Goal: Task Accomplishment & Management: Complete application form

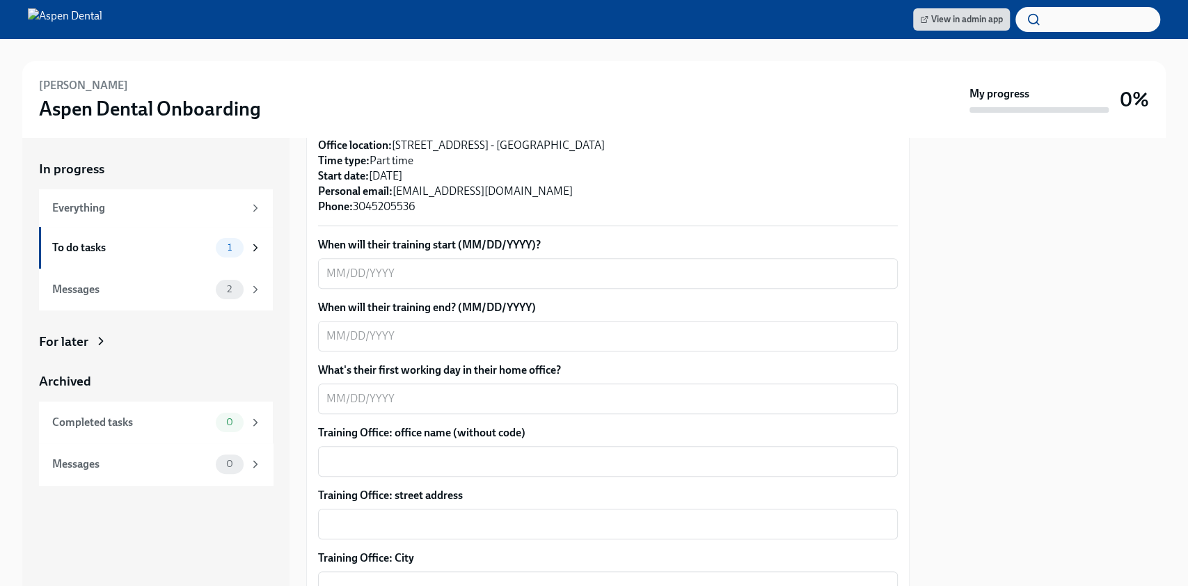
scroll to position [278, 0]
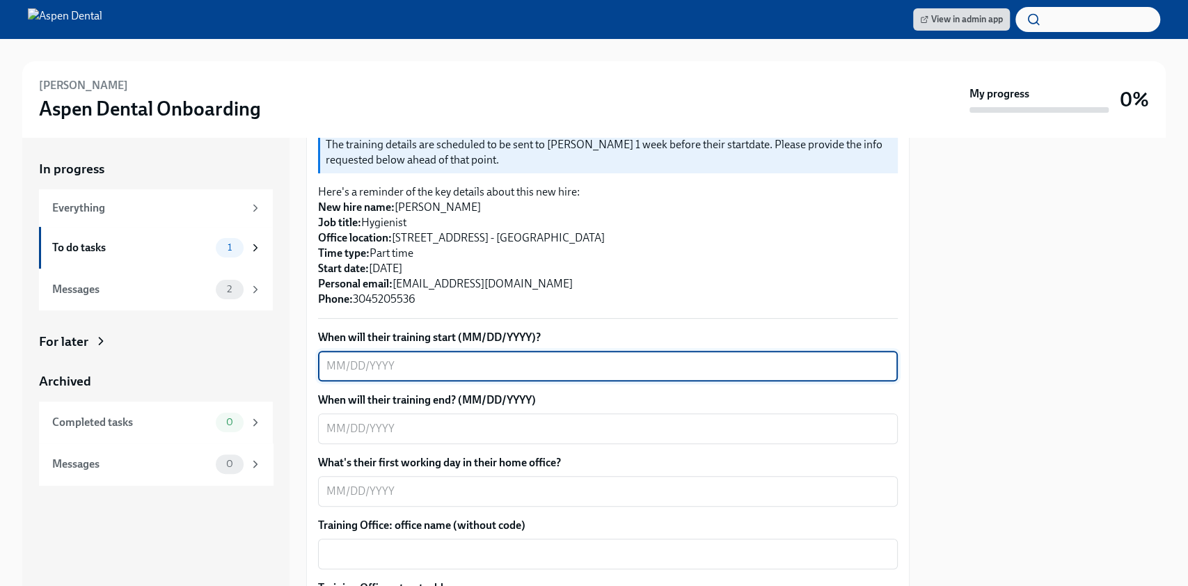
click at [465, 358] on textarea "When will their training start (MM/DD/YYYY)?" at bounding box center [607, 366] width 563 height 17
type textarea "[DATE]"
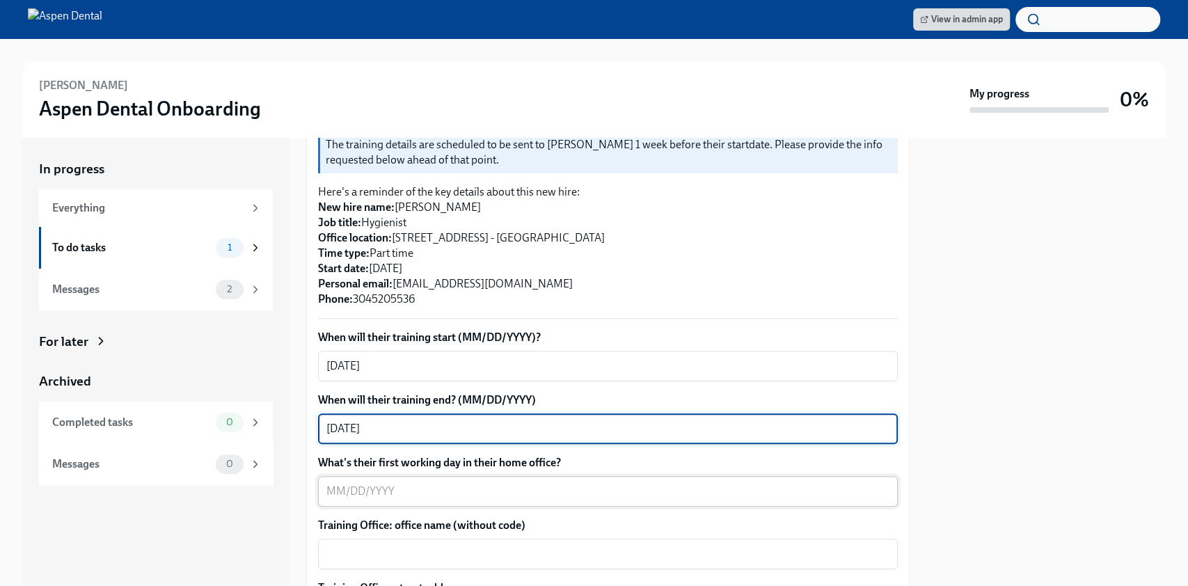
type textarea "[DATE]"
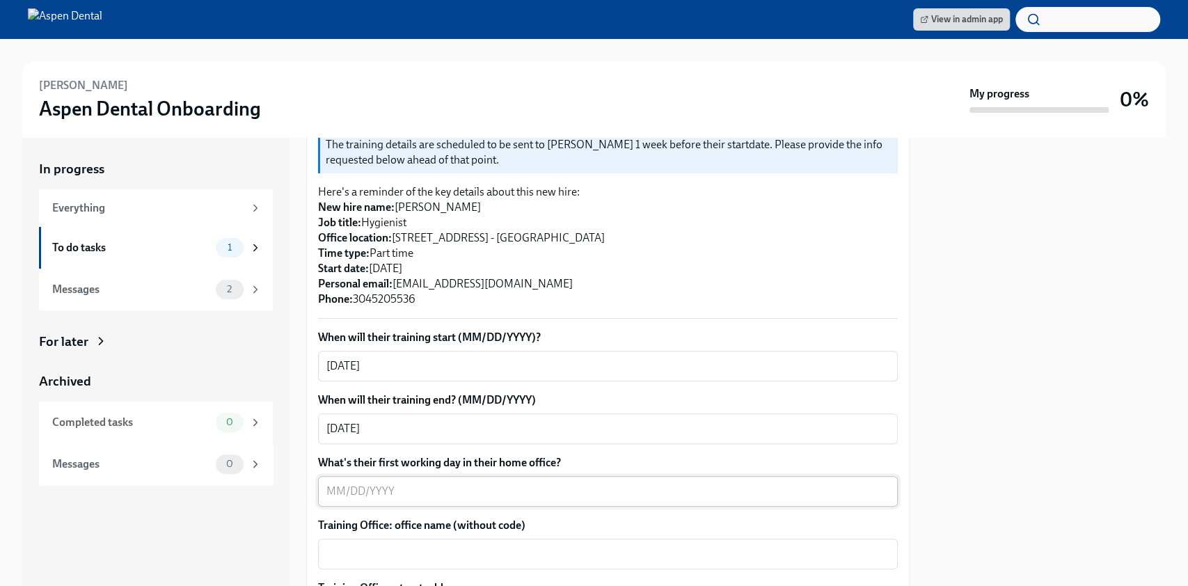
click at [349, 490] on div "x ​" at bounding box center [608, 491] width 580 height 31
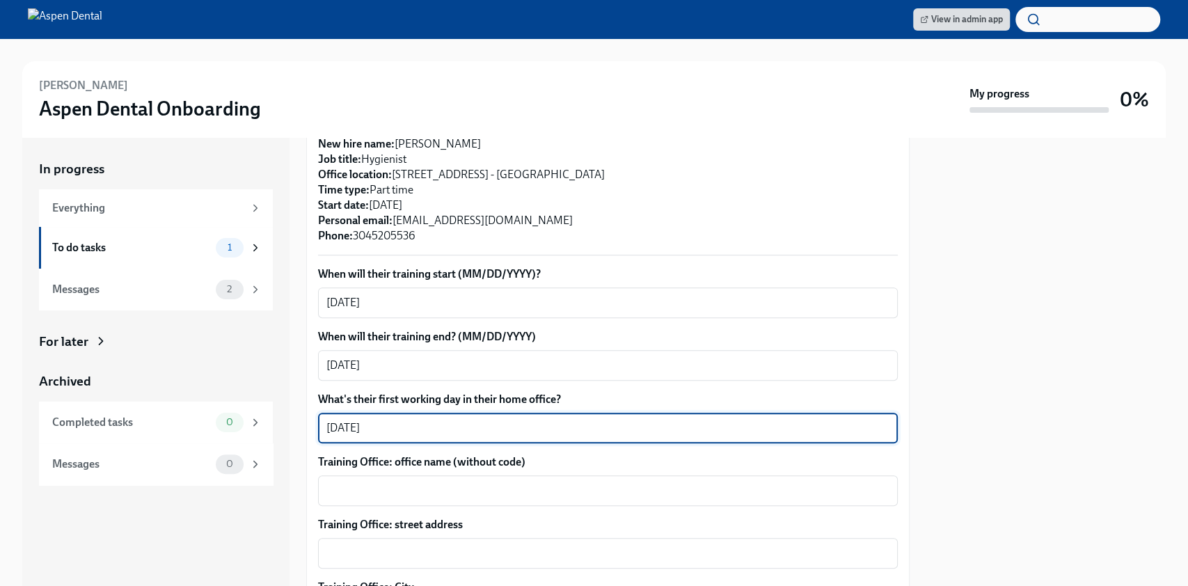
scroll to position [371, 0]
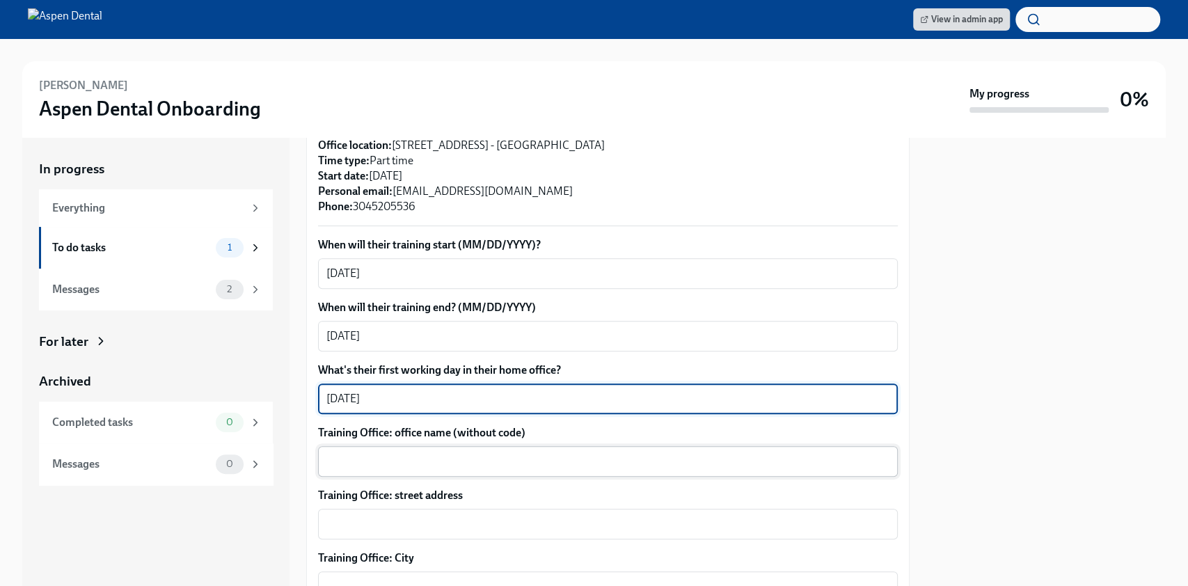
type textarea "[DATE]"
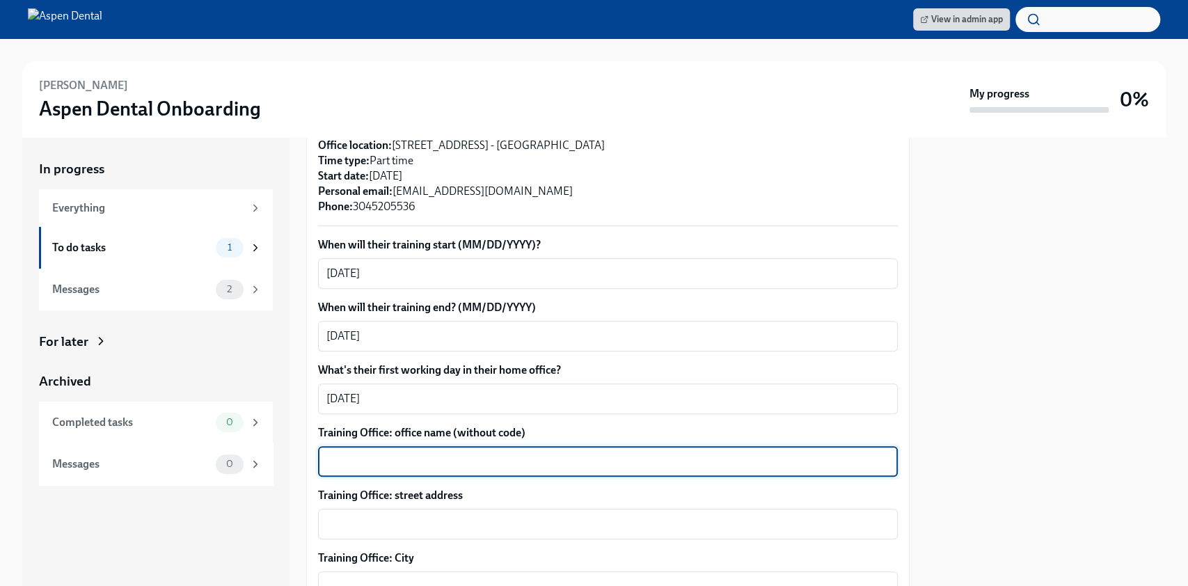
click at [450, 454] on div "x ​" at bounding box center [608, 461] width 580 height 31
type textarea "[PERSON_NAME]"
drag, startPoint x: 450, startPoint y: 493, endPoint x: 447, endPoint y: 505, distance: 12.2
click at [449, 496] on div "Training Office: street address x ​" at bounding box center [608, 514] width 580 height 52
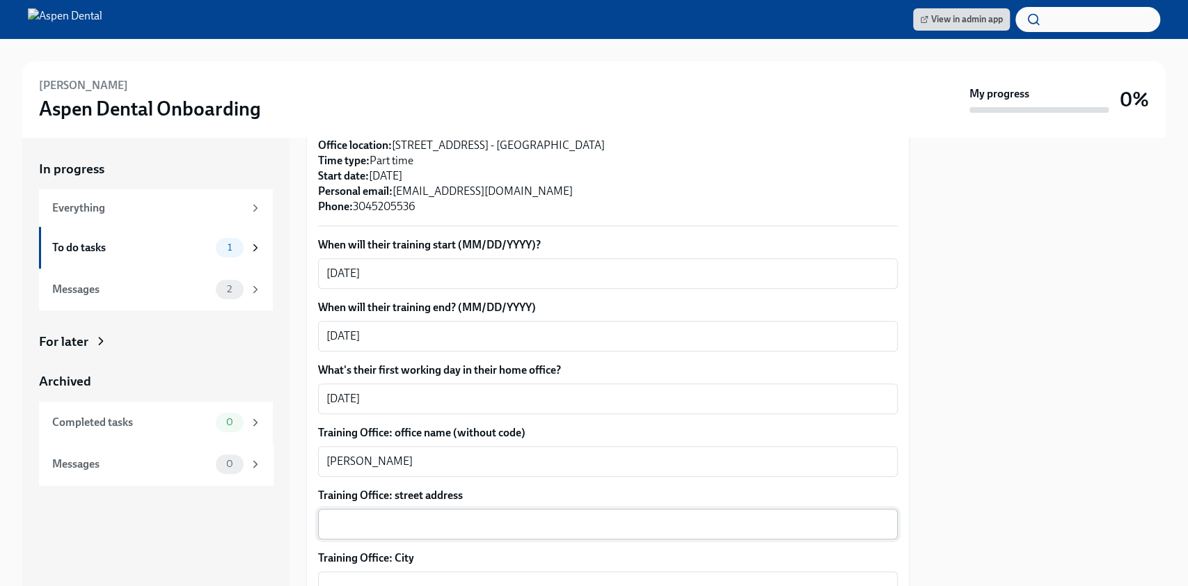
click at [447, 516] on textarea "Training Office: street address" at bounding box center [607, 524] width 563 height 17
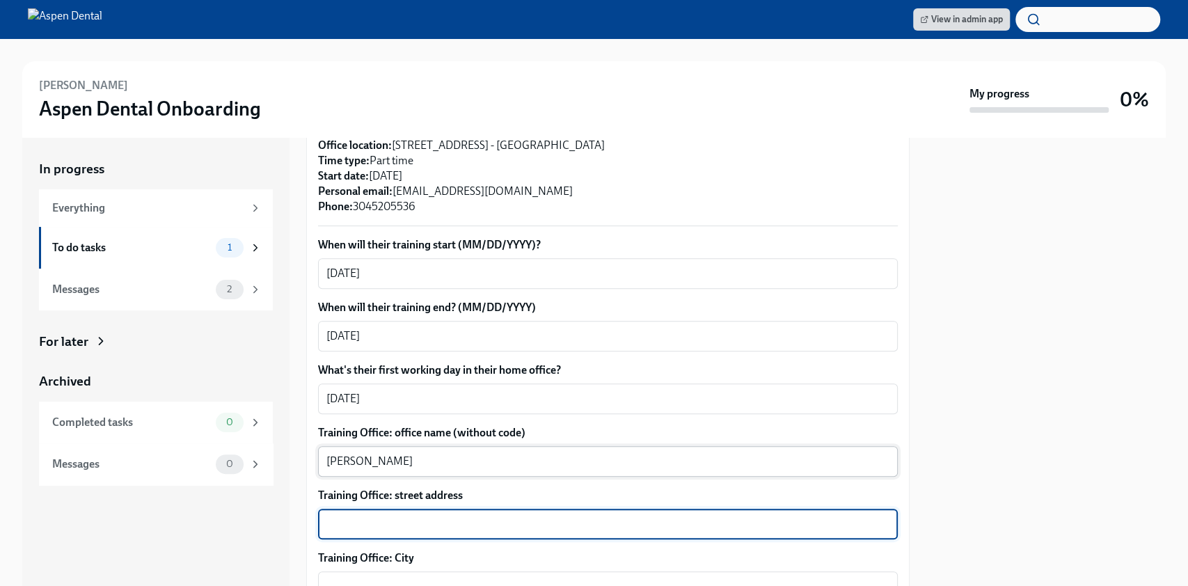
click at [475, 453] on textarea "[PERSON_NAME]" at bounding box center [607, 461] width 563 height 17
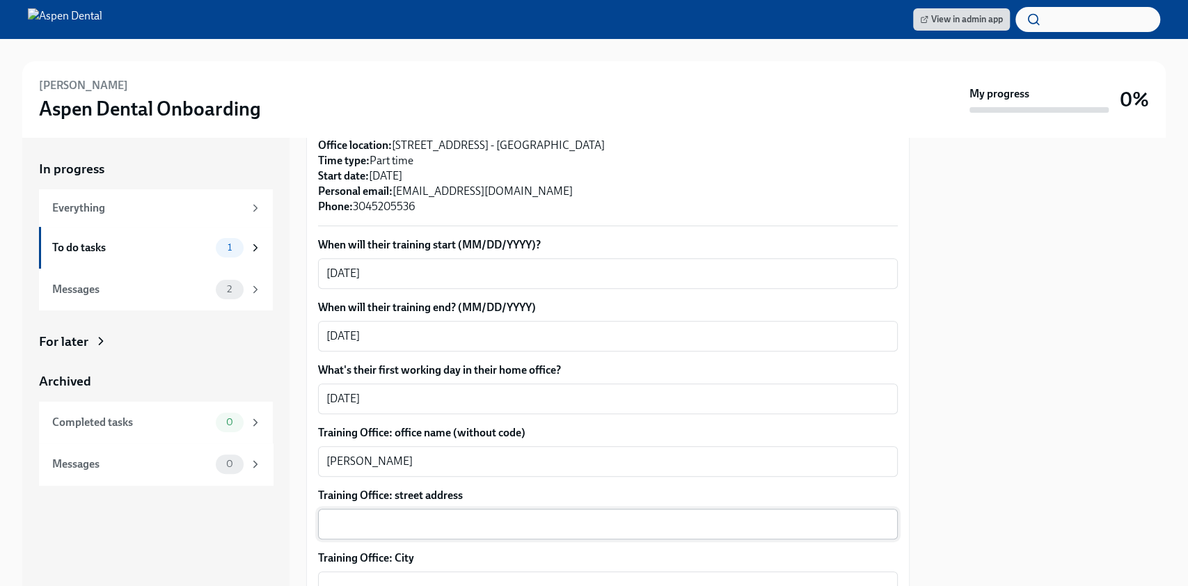
click at [455, 509] on div "x ​" at bounding box center [608, 524] width 580 height 31
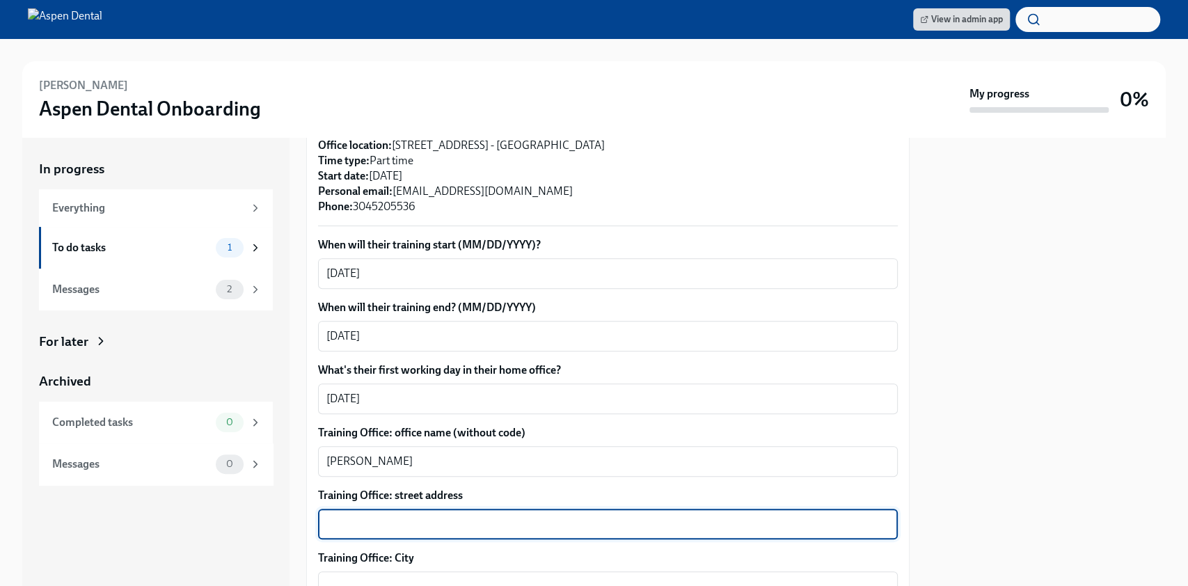
paste textarea "[STREET_ADDRESS] Phone: [PHONE_NUMBER]"
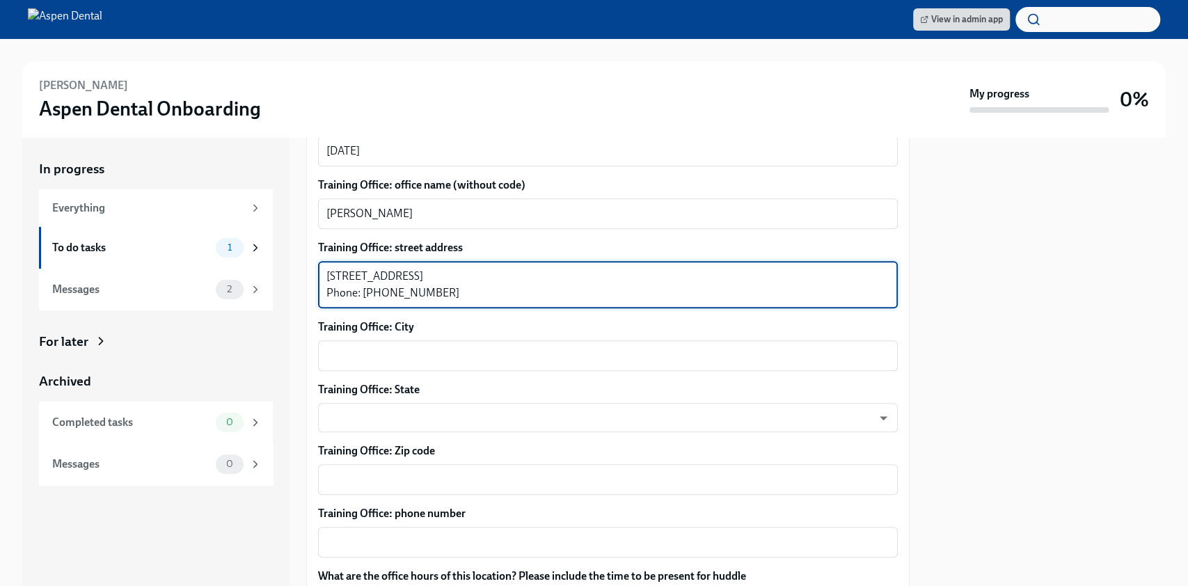
scroll to position [649, 0]
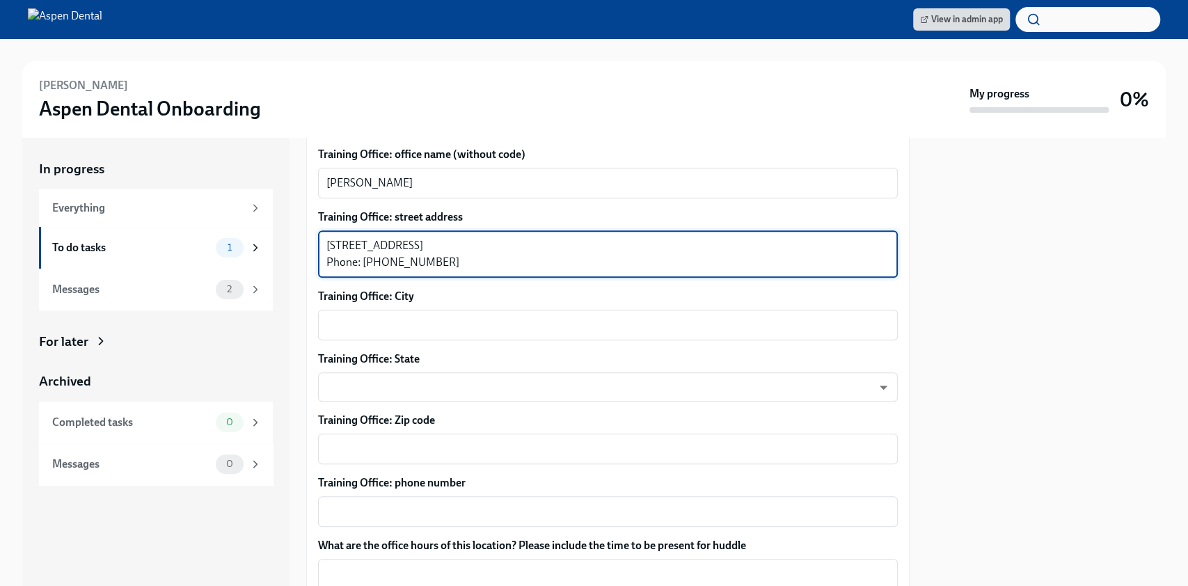
drag, startPoint x: 455, startPoint y: 248, endPoint x: 361, endPoint y: 248, distance: 93.3
click at [362, 248] on textarea "[STREET_ADDRESS] Phone: [PHONE_NUMBER]" at bounding box center [607, 253] width 563 height 33
type textarea "[STREET_ADDRESS] Phone: [PHONE_NUMBER]"
click at [403, 503] on textarea "Training Office: phone number" at bounding box center [607, 511] width 563 height 17
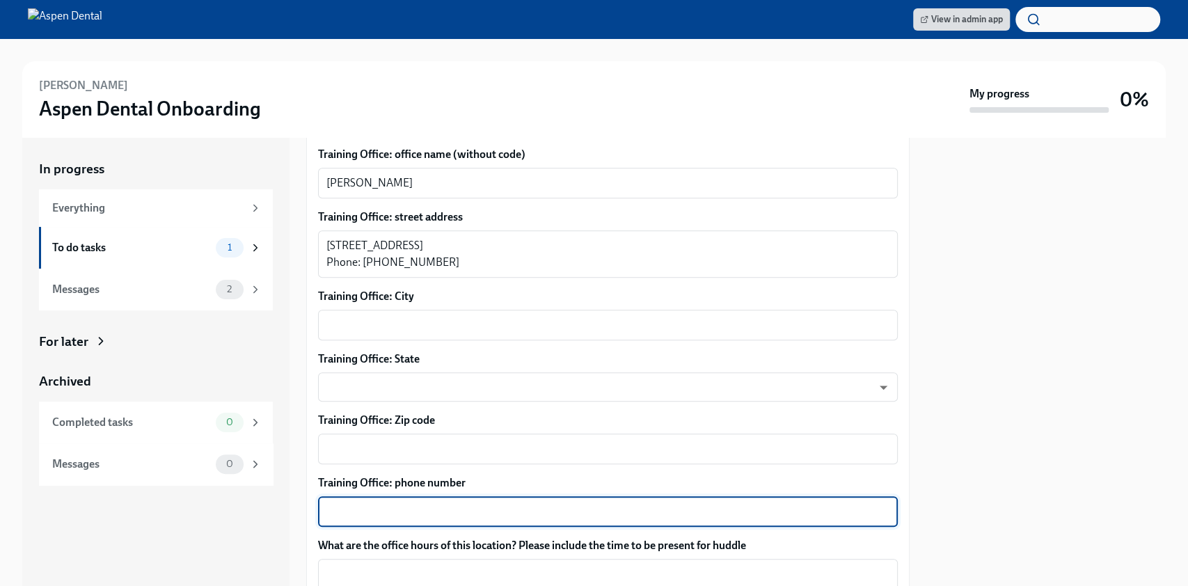
paste textarea "[PHONE_NUMBER]"
type textarea "[PHONE_NUMBER]"
click at [421, 447] on div "x ​" at bounding box center [608, 449] width 580 height 31
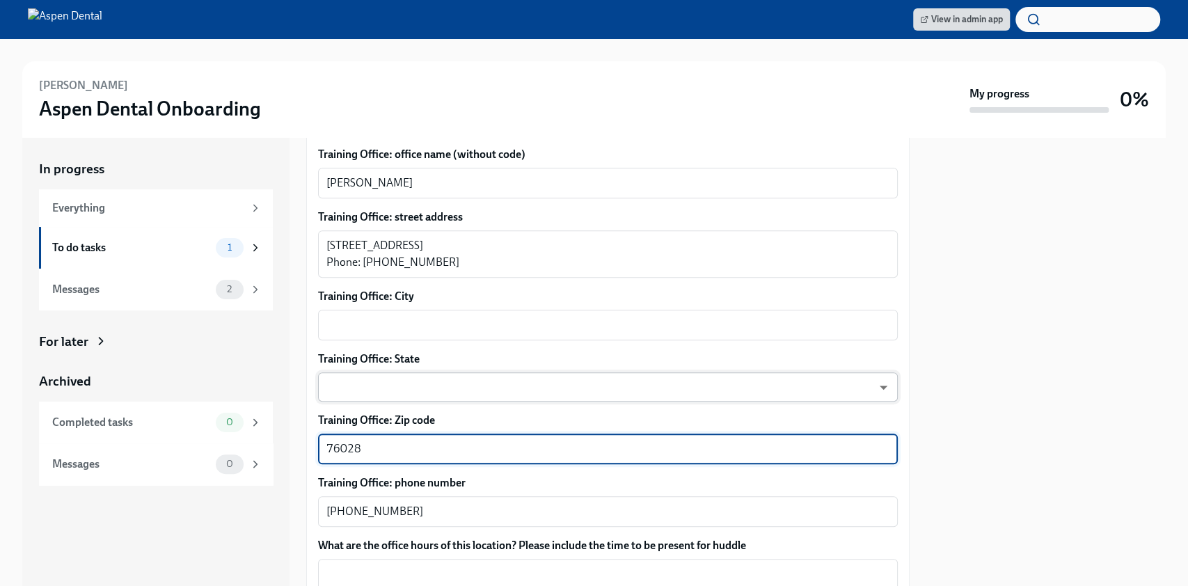
type textarea "76028"
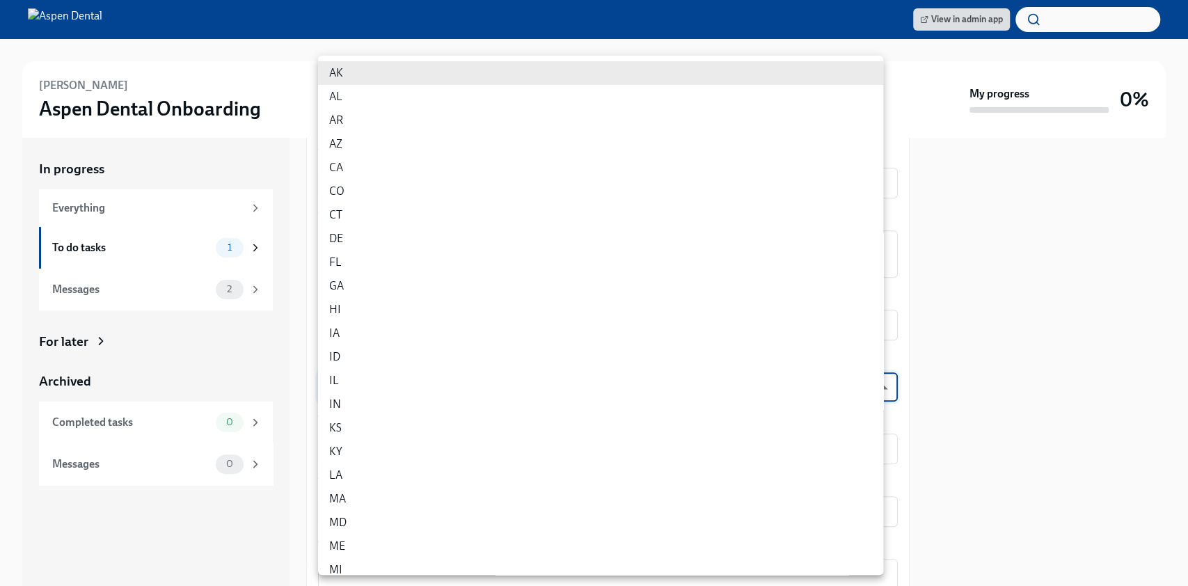
click at [397, 375] on body "View in admin app [PERSON_NAME] Aspen Dental Onboarding My progress 0% In progr…" at bounding box center [594, 293] width 1188 height 586
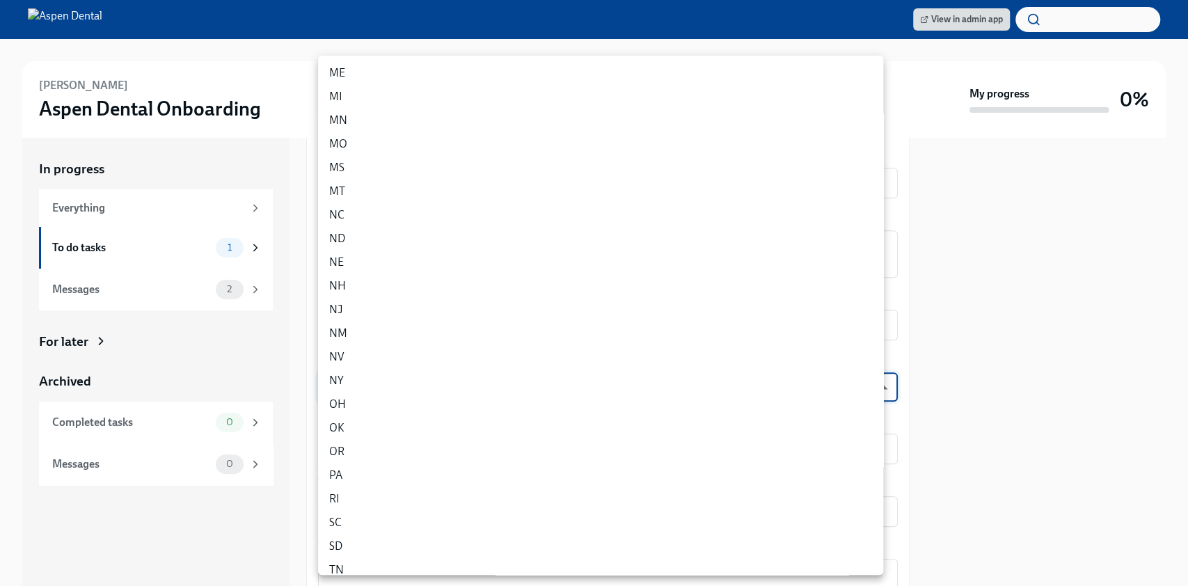
scroll to position [557, 0]
click at [395, 505] on li "[GEOGRAPHIC_DATA]" at bounding box center [600, 510] width 565 height 24
type input "3tzigpj2I"
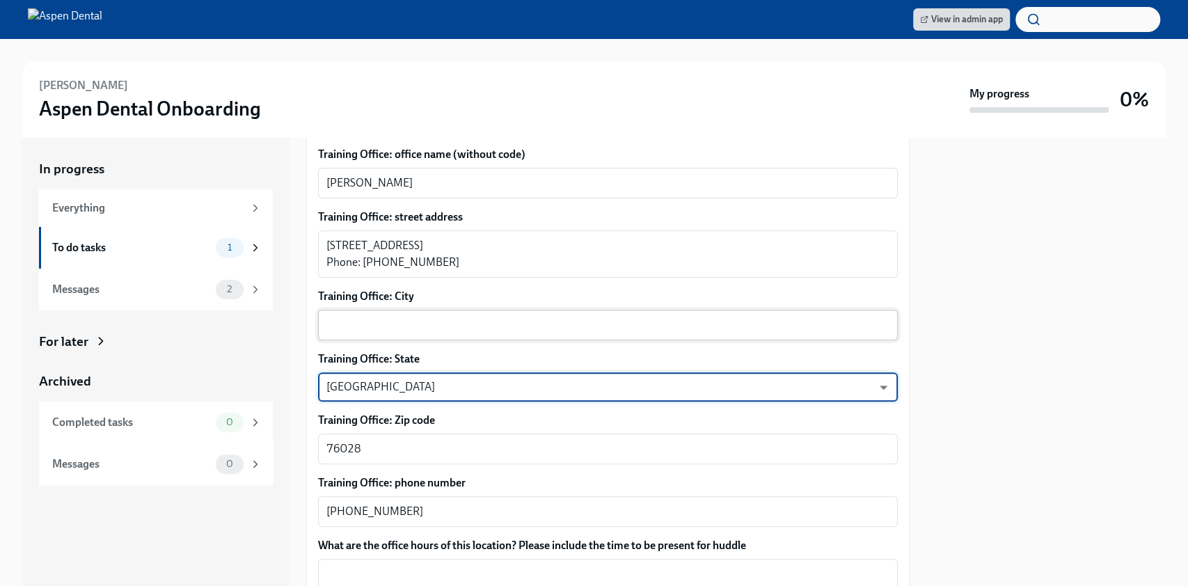
click at [410, 317] on textarea "Training Office: City" at bounding box center [607, 325] width 563 height 17
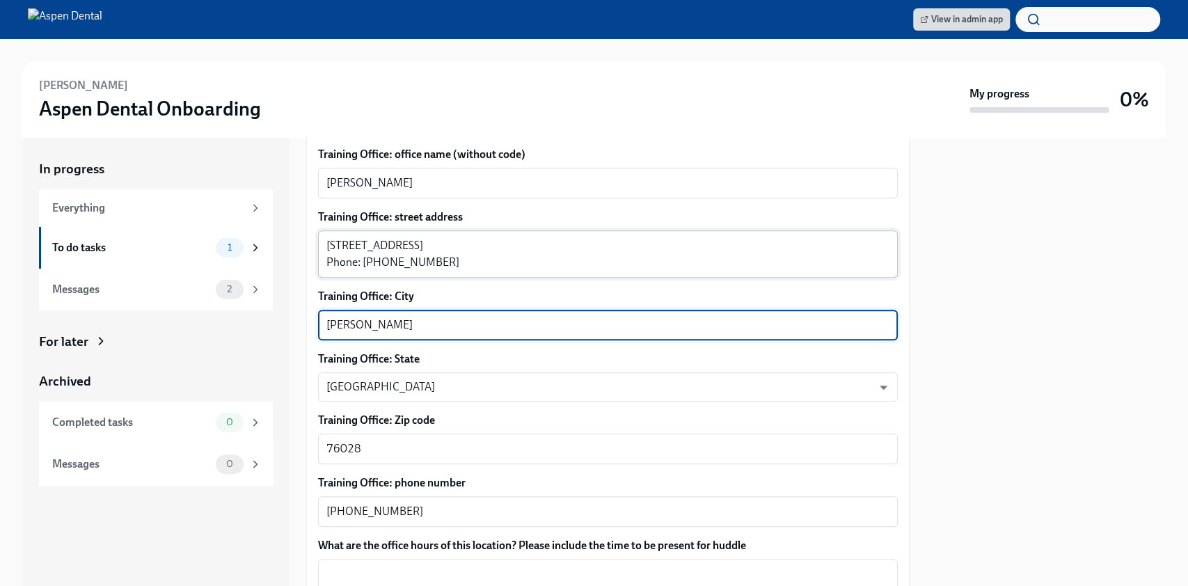
type textarea "[PERSON_NAME]"
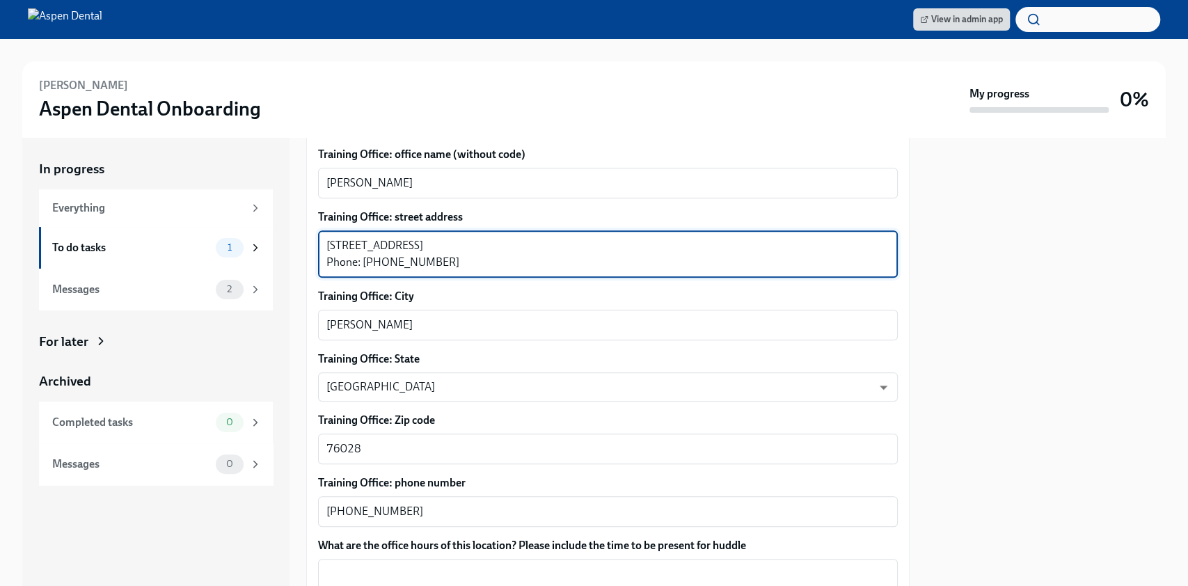
drag, startPoint x: 458, startPoint y: 243, endPoint x: 411, endPoint y: 233, distance: 48.3
click at [411, 237] on textarea "[STREET_ADDRESS] Phone: [PHONE_NUMBER]" at bounding box center [607, 253] width 563 height 33
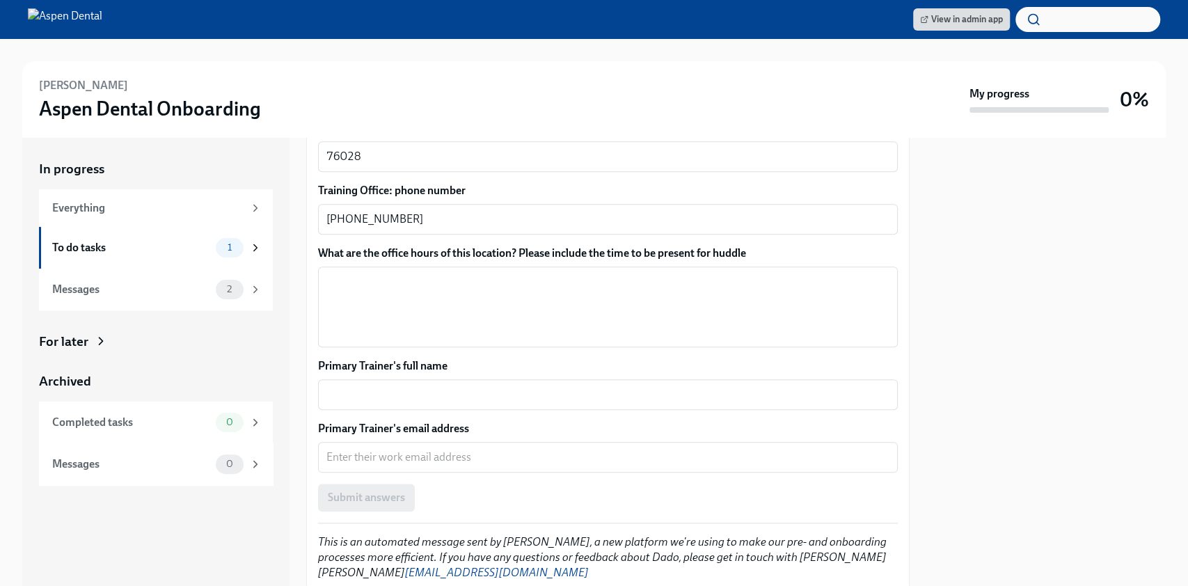
scroll to position [928, 0]
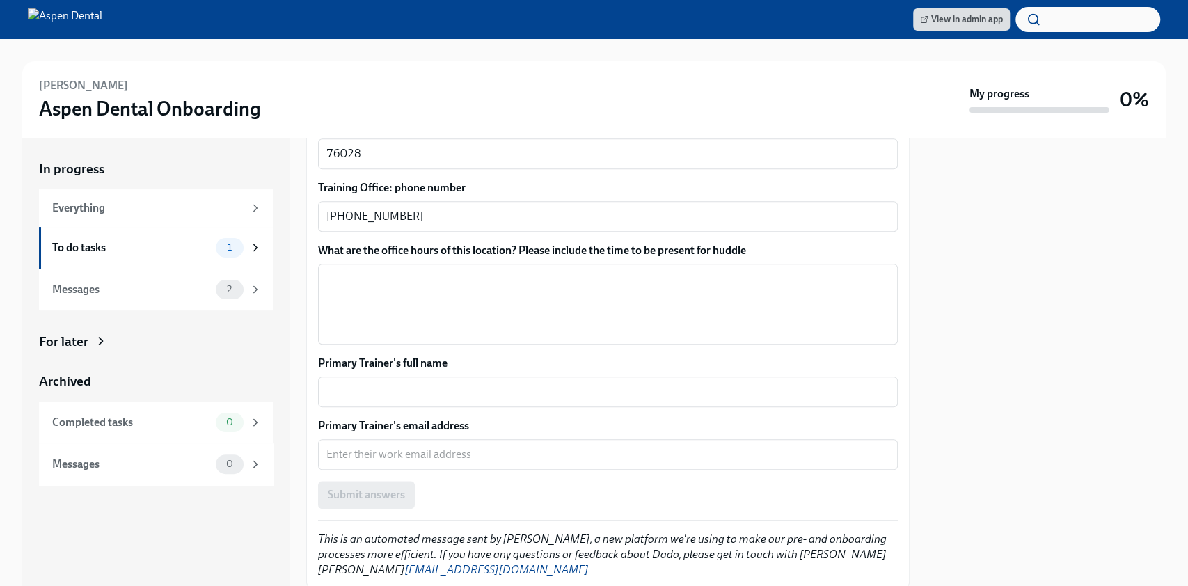
type textarea "[STREET_ADDRESS]"
click at [407, 271] on textarea "What are the office hours of this location? Please include the time to be prese…" at bounding box center [607, 304] width 563 height 67
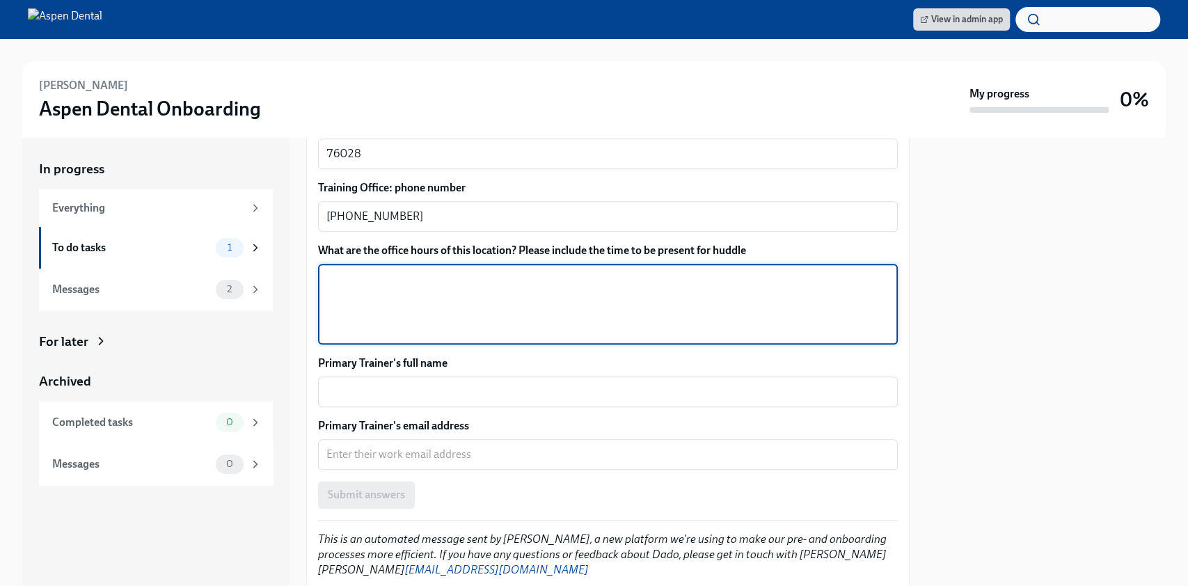
paste textarea "[DATE] 8 AM–5 PM [DATE] 9 AM–3 PM [DATE] 7:30 AM–12:30 PM [DATE] Closed [DATE] …"
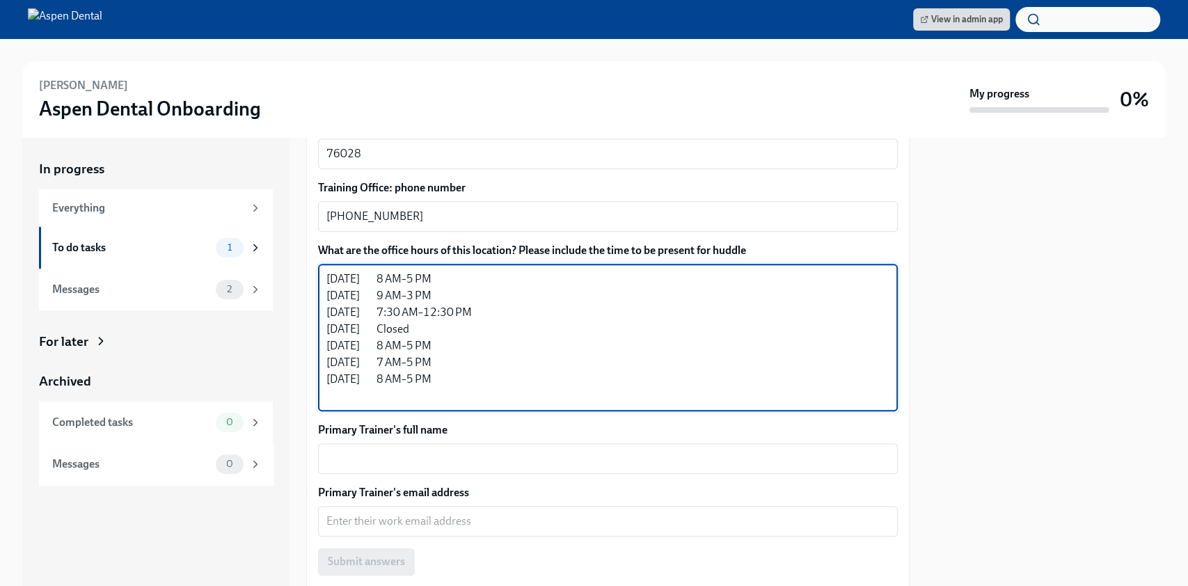
drag, startPoint x: 455, startPoint y: 363, endPoint x: 320, endPoint y: 328, distance: 139.0
click at [320, 328] on div "[DATE] 8 AM–5 PM [DATE] 9 AM–3 PM [DATE] 7:30 AM–12:30 PM [DATE] Closed [DATE] …" at bounding box center [608, 338] width 580 height 148
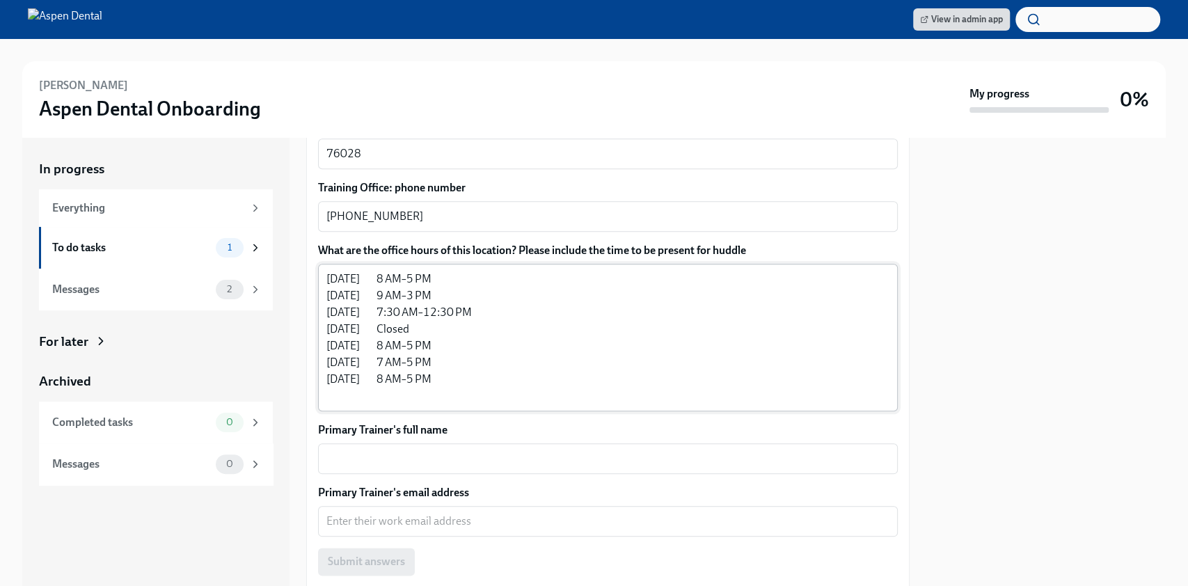
click at [324, 264] on div "[DATE] 8 AM–5 PM [DATE] 9 AM–3 PM [DATE] 7:30 AM–12:30 PM [DATE] Closed [DATE] …" at bounding box center [608, 338] width 580 height 148
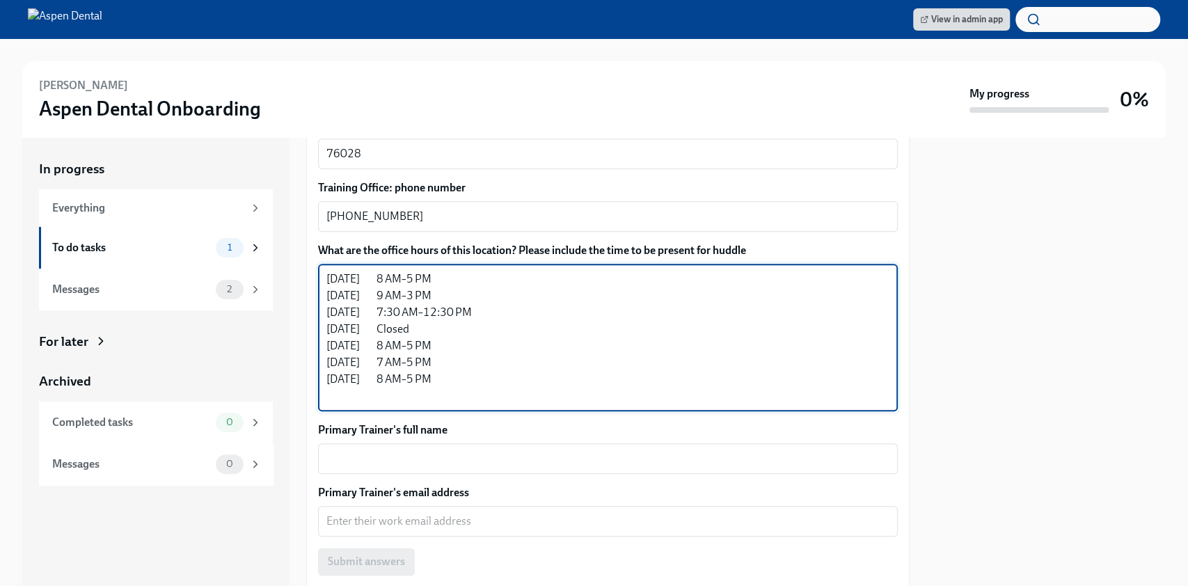
click at [331, 271] on textarea "[DATE] 8 AM–5 PM [DATE] 9 AM–3 PM [DATE] 7:30 AM–12:30 PM [DATE] Closed [DATE] …" at bounding box center [607, 338] width 563 height 134
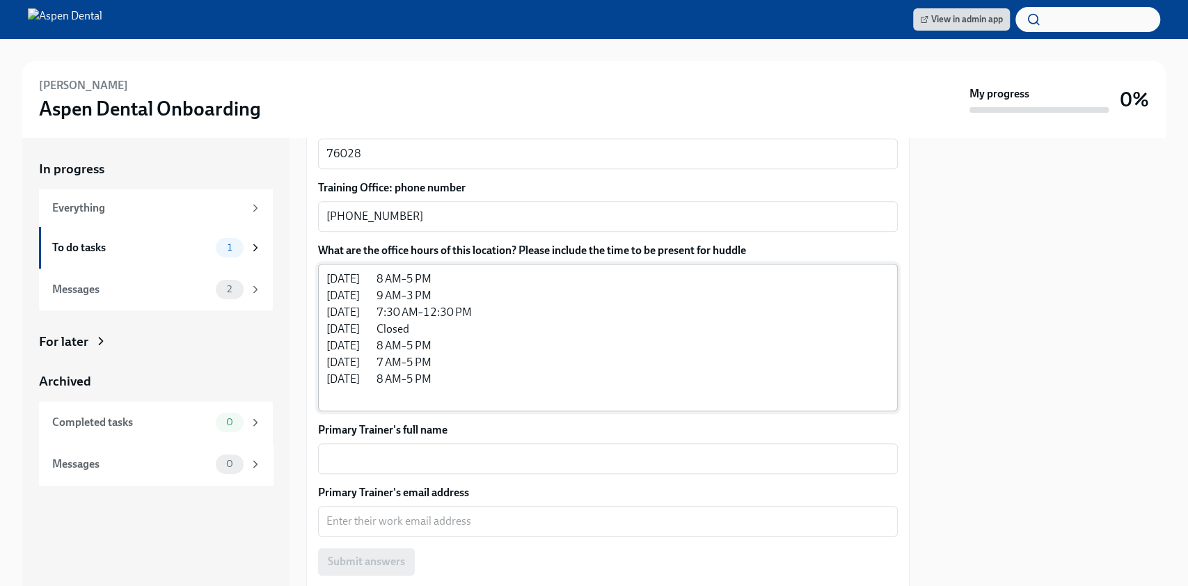
click at [325, 264] on div "[DATE] 8 AM–5 PM [DATE] 9 AM–3 PM [DATE] 7:30 AM–12:30 PM [DATE] Closed [DATE] …" at bounding box center [608, 338] width 580 height 148
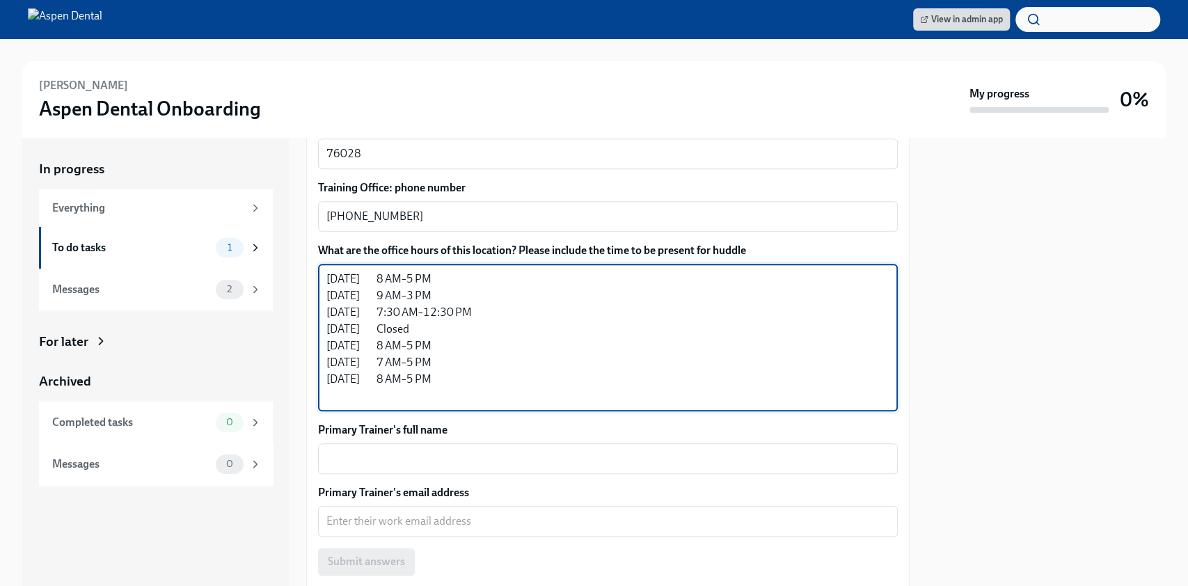
click at [326, 271] on textarea "[DATE] 8 AM–5 PM [DATE] 9 AM–3 PM [DATE] 7:30 AM–12:30 PM [DATE] Closed [DATE] …" at bounding box center [607, 338] width 563 height 134
paste textarea "[DATE] 8 AM–5 PM [DATE] 7 AM–5 PM [DATE] 8 AM–5 PM"
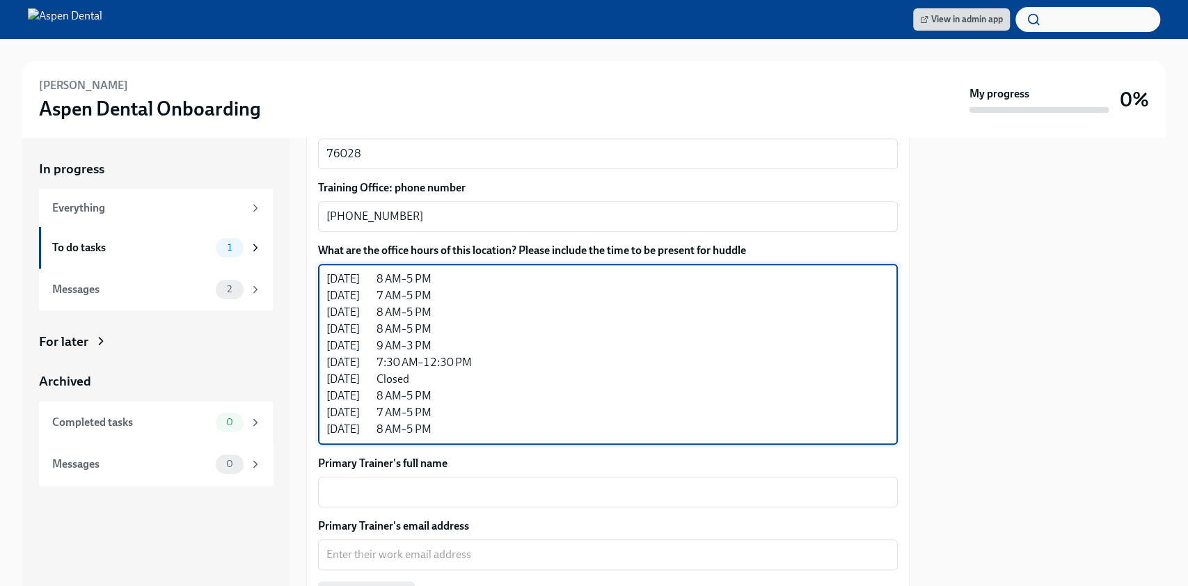
scroll to position [15, 0]
drag, startPoint x: 455, startPoint y: 411, endPoint x: 327, endPoint y: 370, distance: 134.5
click at [327, 370] on textarea "[DATE] 8 AM–5 PM [DATE] 7 AM–5 PM [DATE] 8 AM–5 PM [DATE] 8 AM–5 PM [DATE] 9 AM…" at bounding box center [607, 354] width 563 height 167
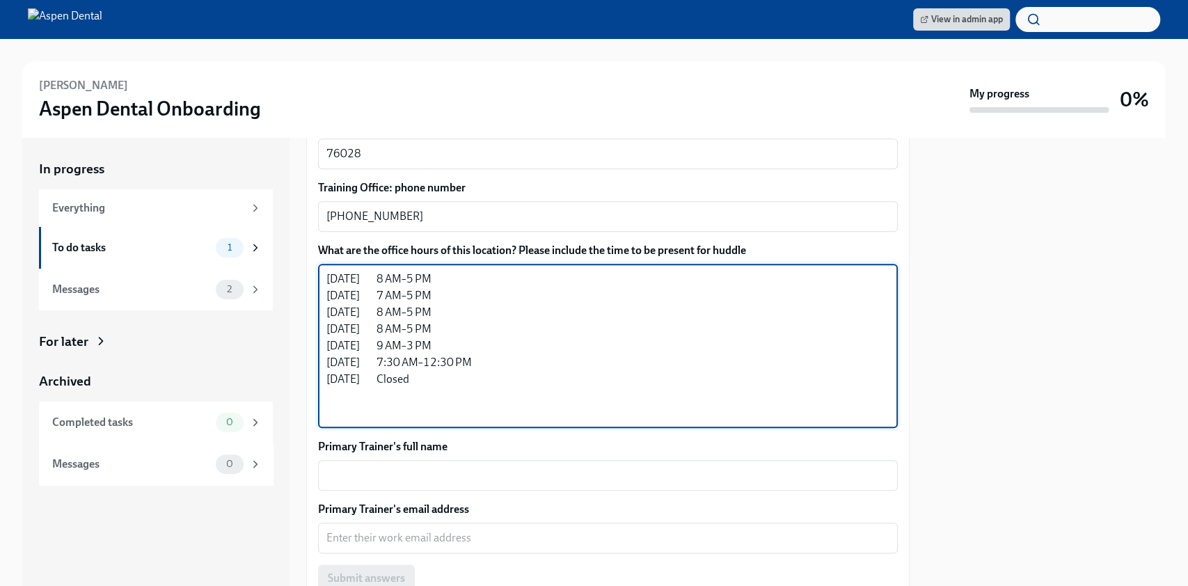
drag, startPoint x: 424, startPoint y: 364, endPoint x: 327, endPoint y: 352, distance: 97.5
click at [327, 352] on textarea "[DATE] 8 AM–5 PM [DATE] 7 AM–5 PM [DATE] 8 AM–5 PM [DATE] 8 AM–5 PM [DATE] 9 AM…" at bounding box center [607, 346] width 563 height 150
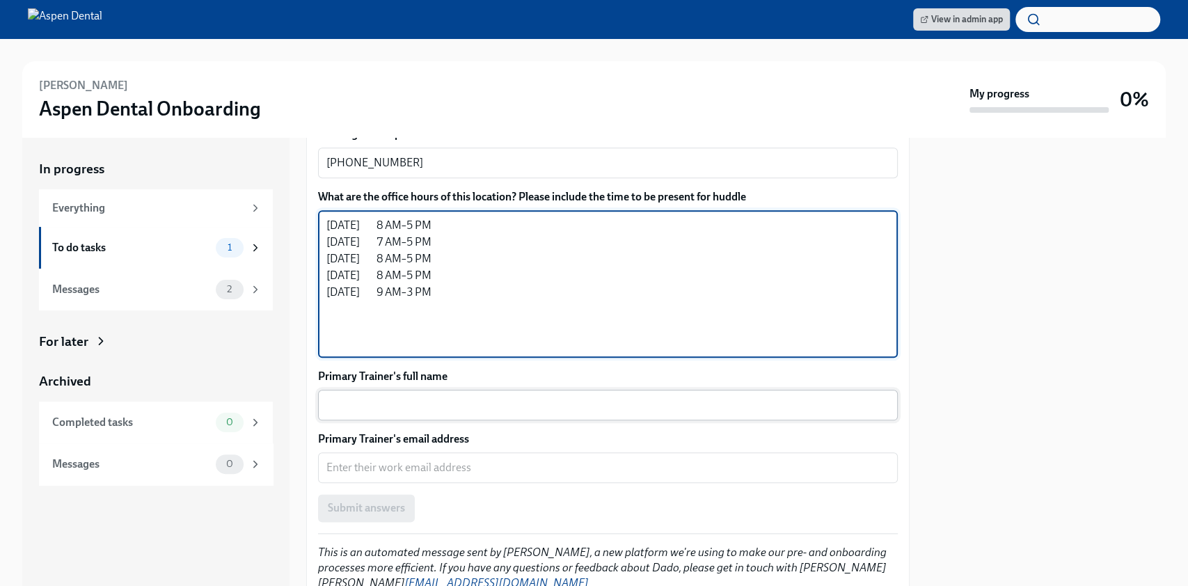
scroll to position [1027, 0]
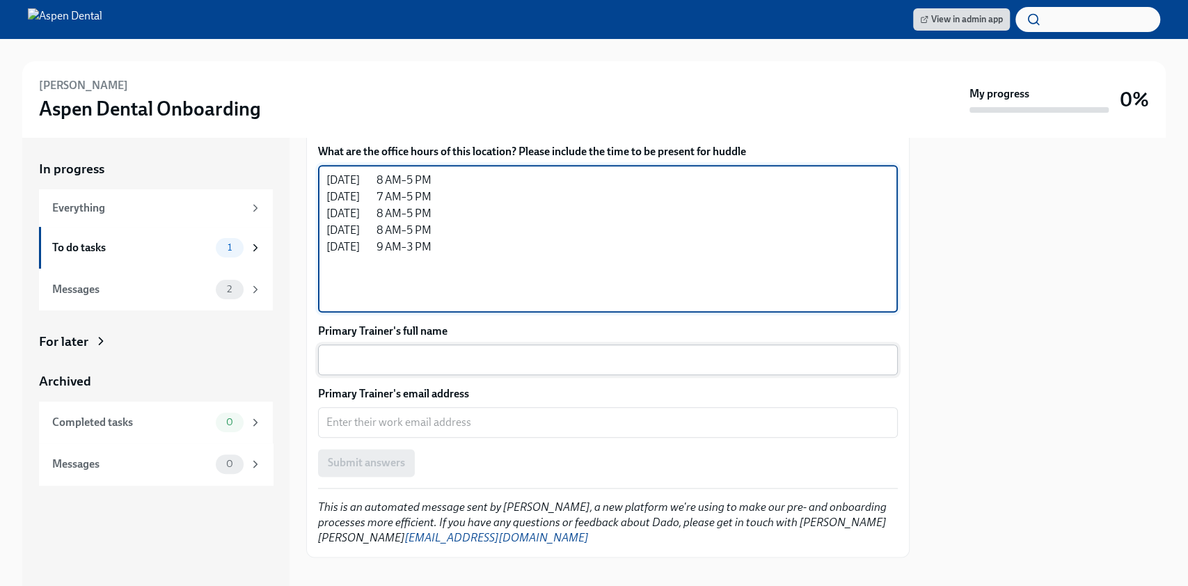
type textarea "[DATE] 8 AM–5 PM [DATE] 7 AM–5 PM [DATE] 8 AM–5 PM [DATE] 8 AM–5 PM [DATE] 9 AM…"
click at [468, 352] on textarea "Primary Trainer's full name" at bounding box center [607, 360] width 563 height 17
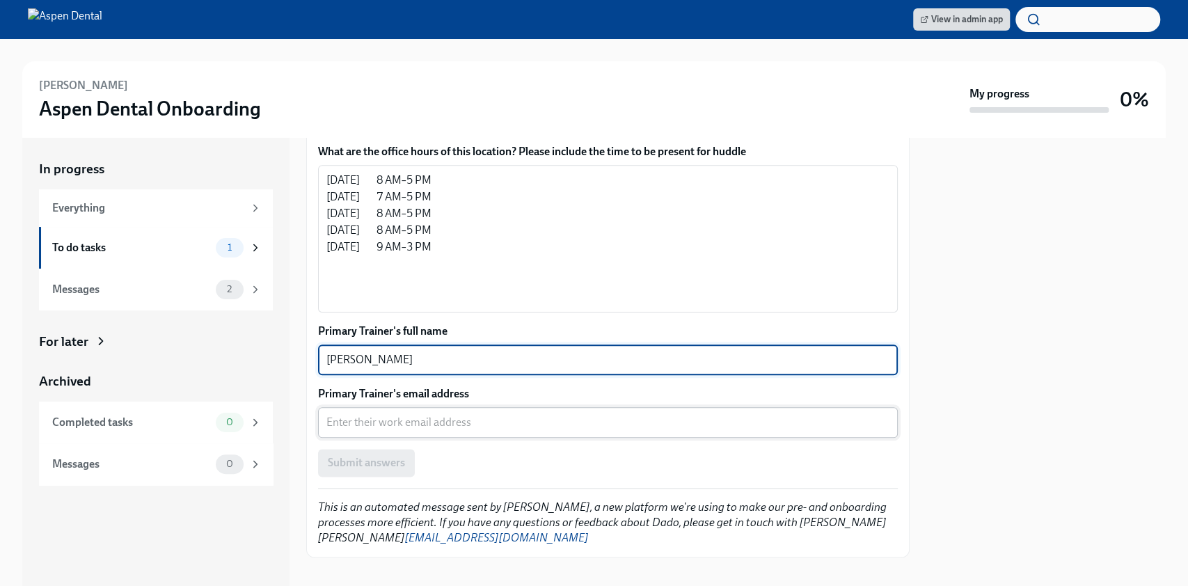
type textarea "[PERSON_NAME]"
click at [418, 416] on div "x ​" at bounding box center [608, 422] width 580 height 31
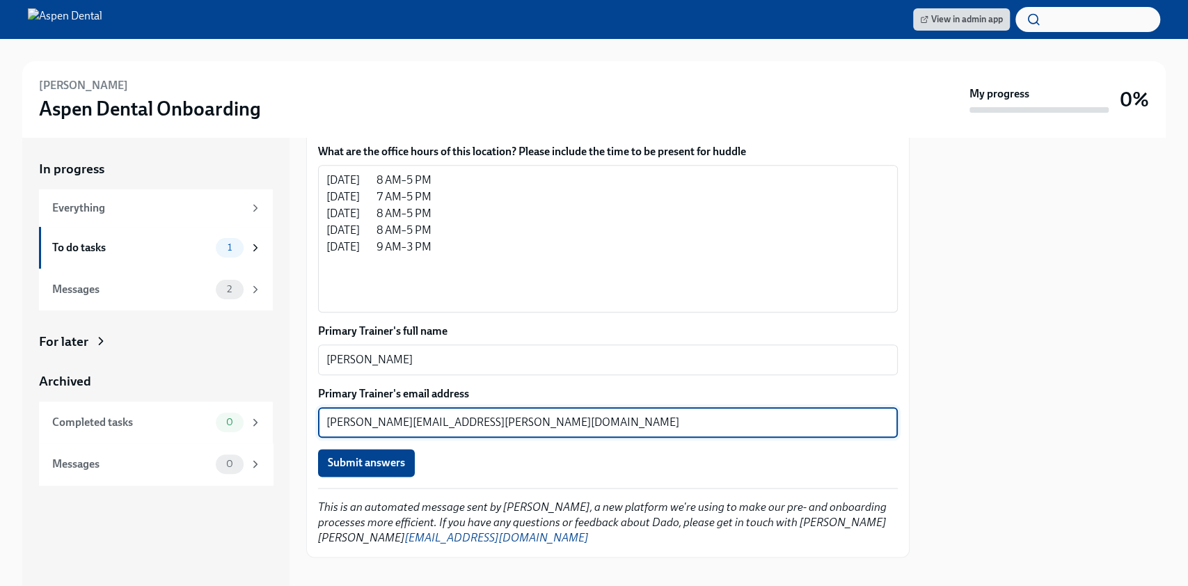
drag, startPoint x: 491, startPoint y: 402, endPoint x: 290, endPoint y: 398, distance: 201.9
click at [249, 398] on div "In progress Everything To do tasks 1 Messages 2 For later Archived Completed ta…" at bounding box center [594, 362] width 1144 height 448
paste textarea "z"
type textarea "[PERSON_NAME][EMAIL_ADDRESS][PERSON_NAME][DOMAIN_NAME]"
click at [379, 456] on span "Submit answers" at bounding box center [366, 463] width 77 height 14
